Goal: Information Seeking & Learning: Learn about a topic

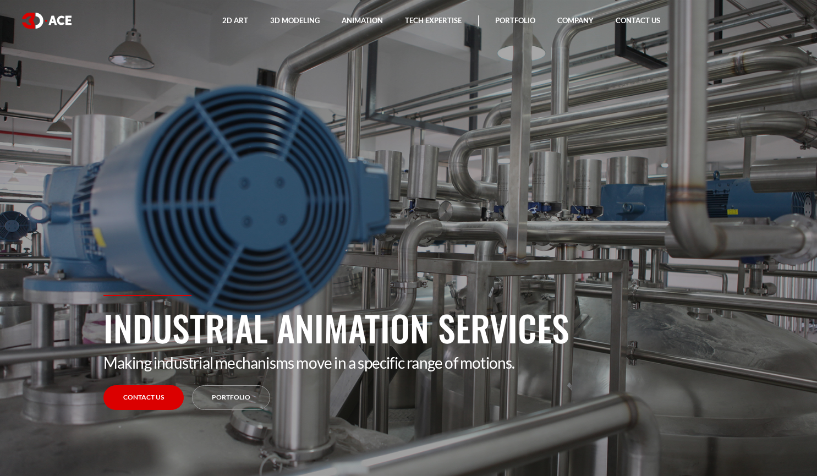
scroll to position [6, 0]
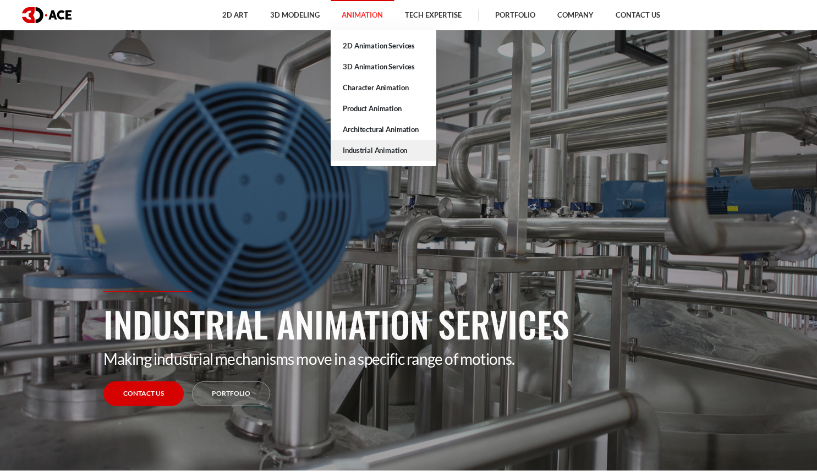
click at [371, 151] on link "Industrial Animation" at bounding box center [384, 150] width 106 height 21
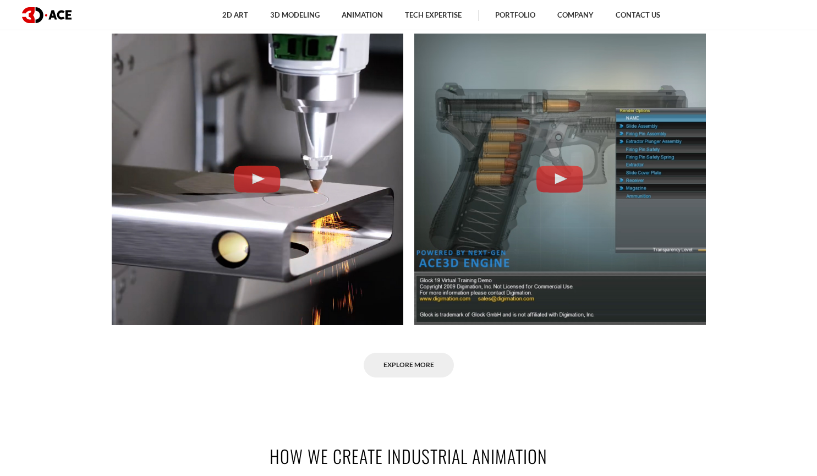
scroll to position [968, 0]
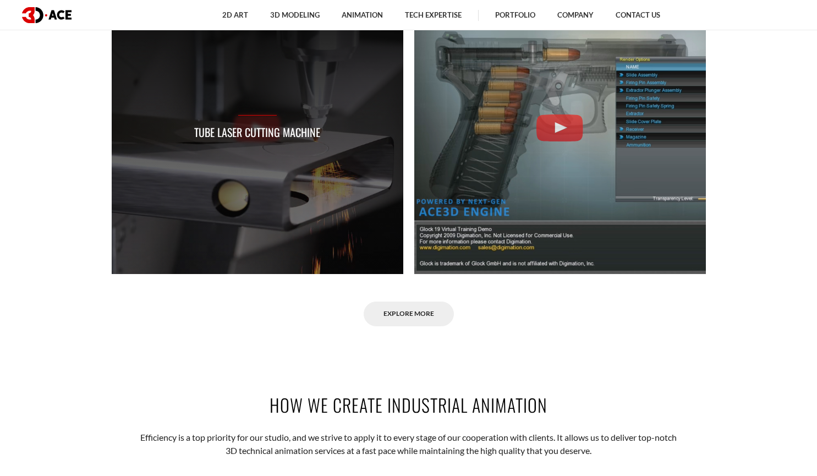
click at [270, 125] on p "Tube Laser Cutting Machine" at bounding box center [257, 132] width 126 height 17
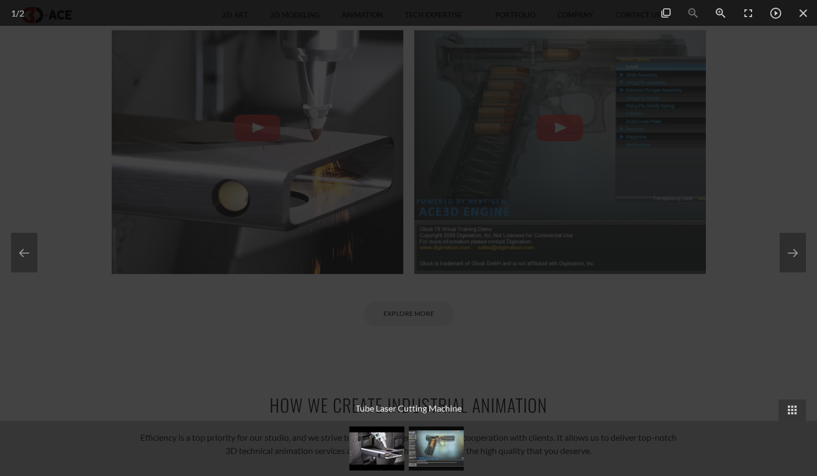
click at [750, 168] on div at bounding box center [408, 238] width 817 height 476
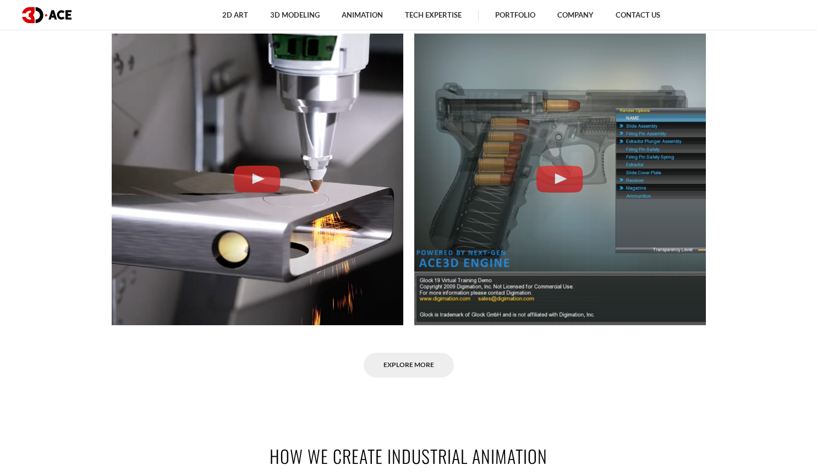
scroll to position [823, 0]
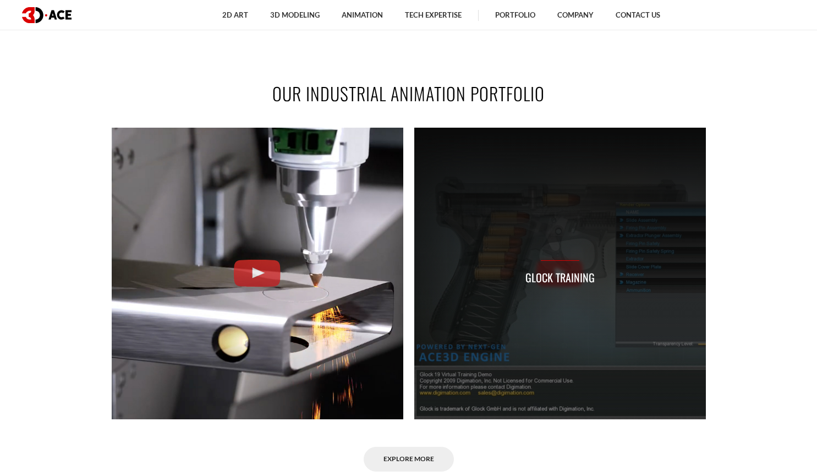
click at [570, 266] on div "Glock Training" at bounding box center [559, 273] width 69 height 26
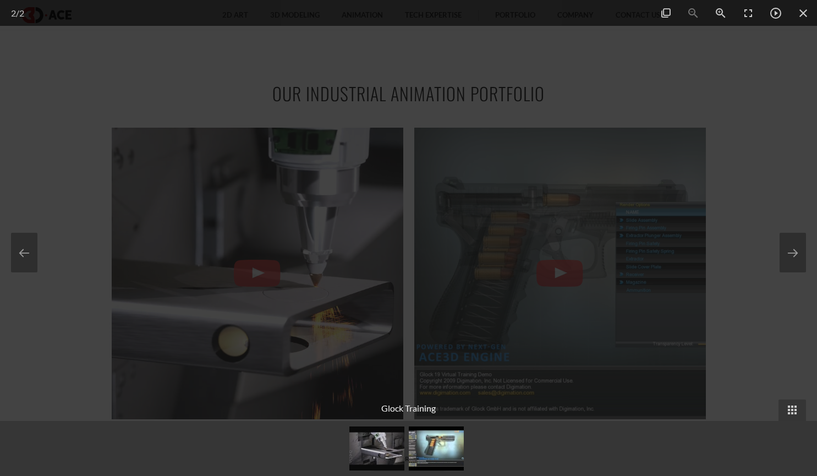
click at [715, 186] on div at bounding box center [408, 238] width 817 height 476
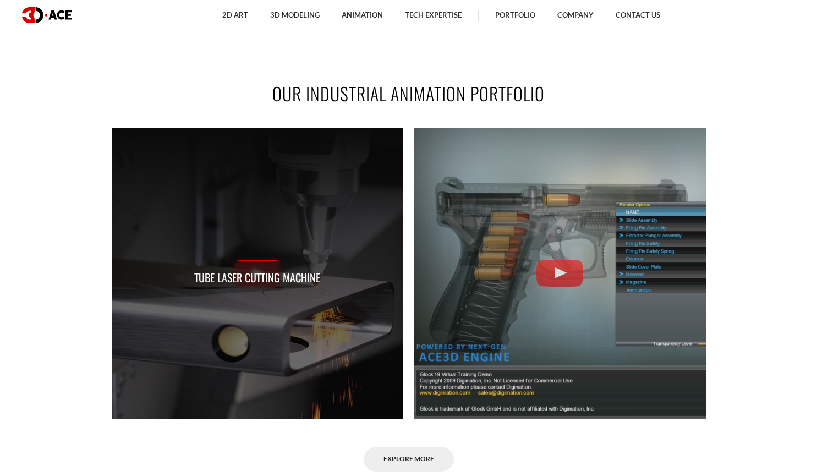
click at [249, 269] on p "Tube Laser Cutting Machine" at bounding box center [257, 277] width 126 height 17
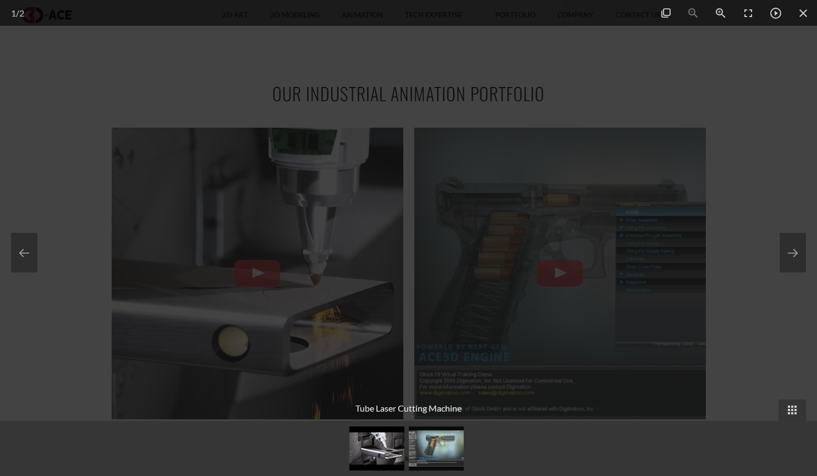
click at [729, 125] on div at bounding box center [408, 238] width 817 height 476
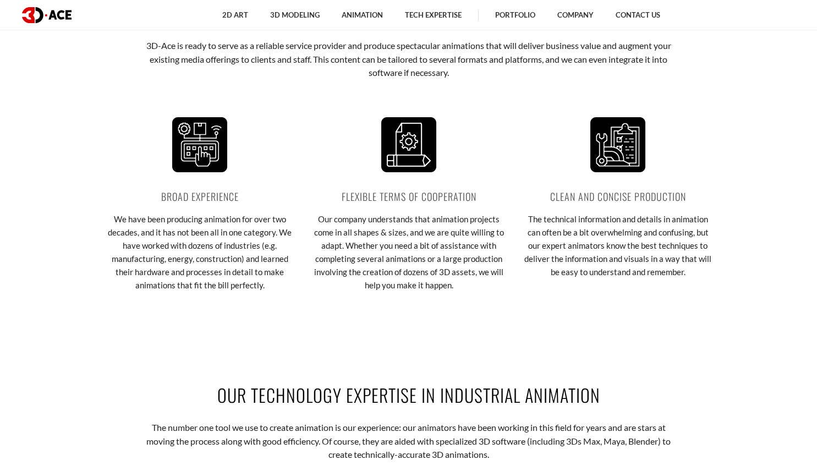
scroll to position [1494, 0]
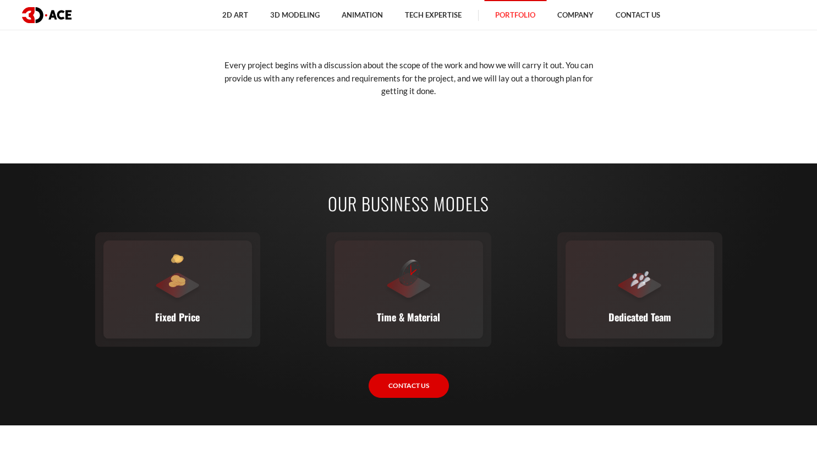
click at [506, 14] on link "Portfolio" at bounding box center [515, 15] width 62 height 30
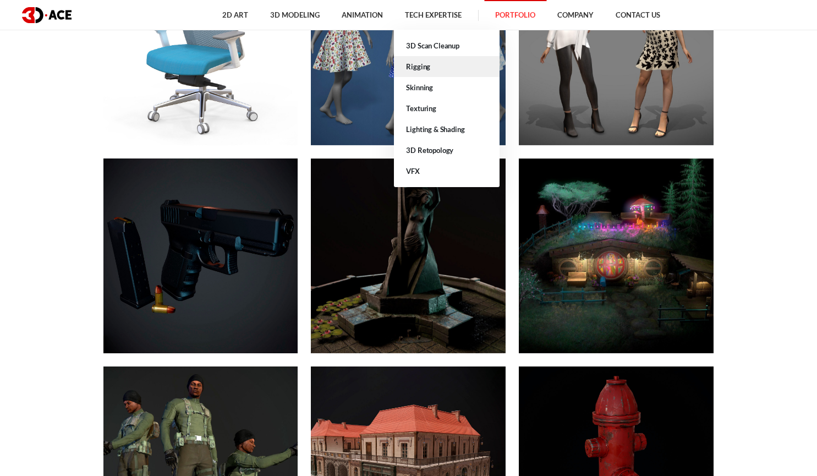
scroll to position [5921, 0]
